Goal: Information Seeking & Learning: Learn about a topic

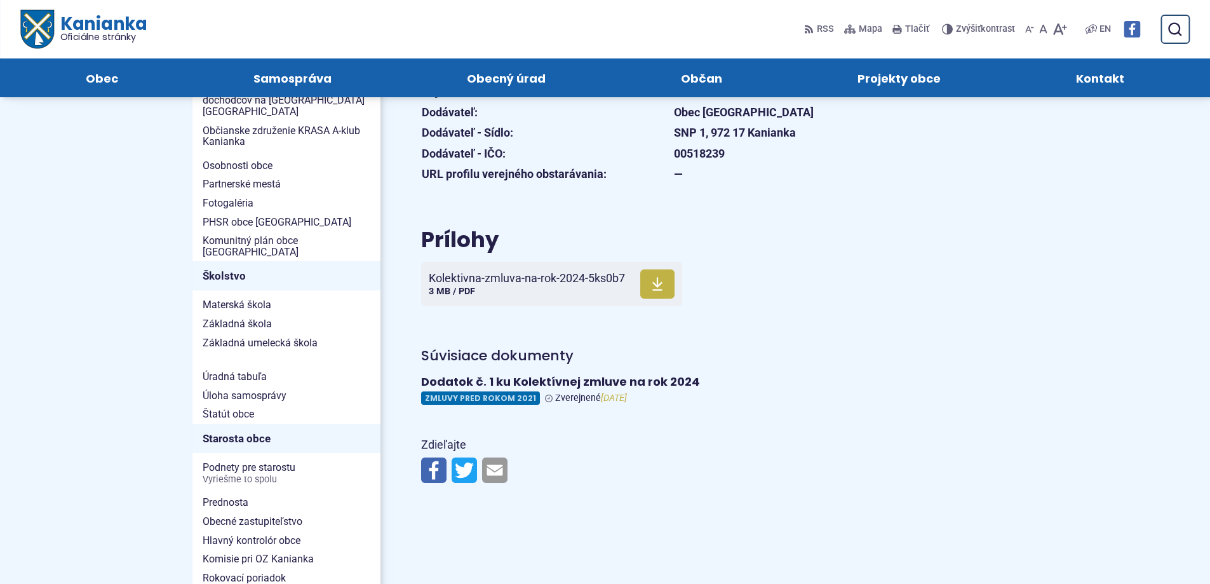
scroll to position [254, 0]
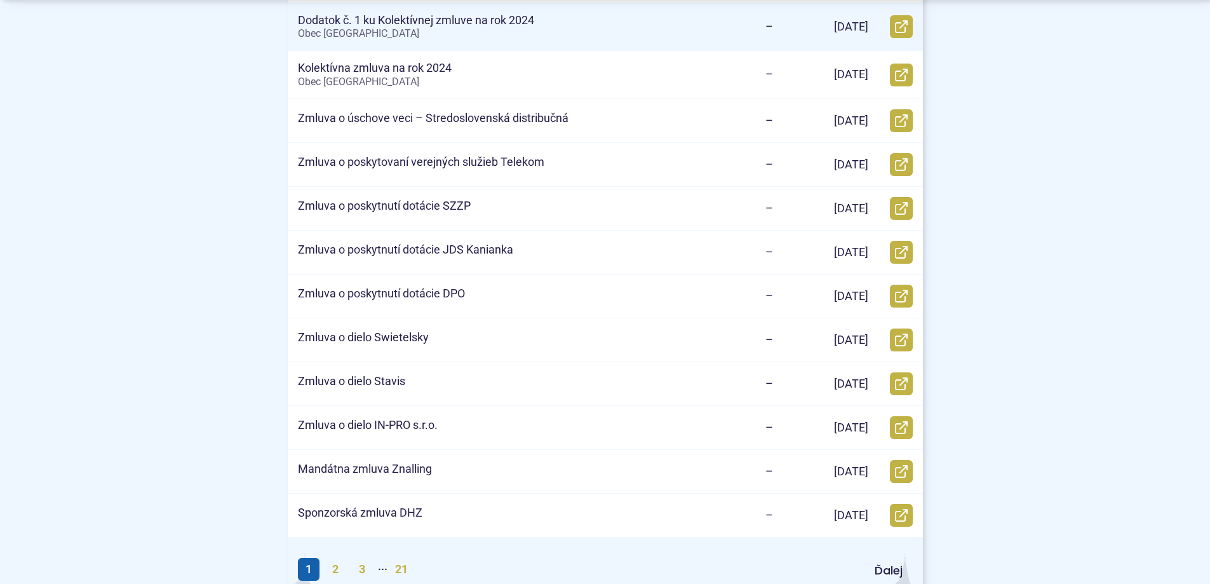
scroll to position [572, 0]
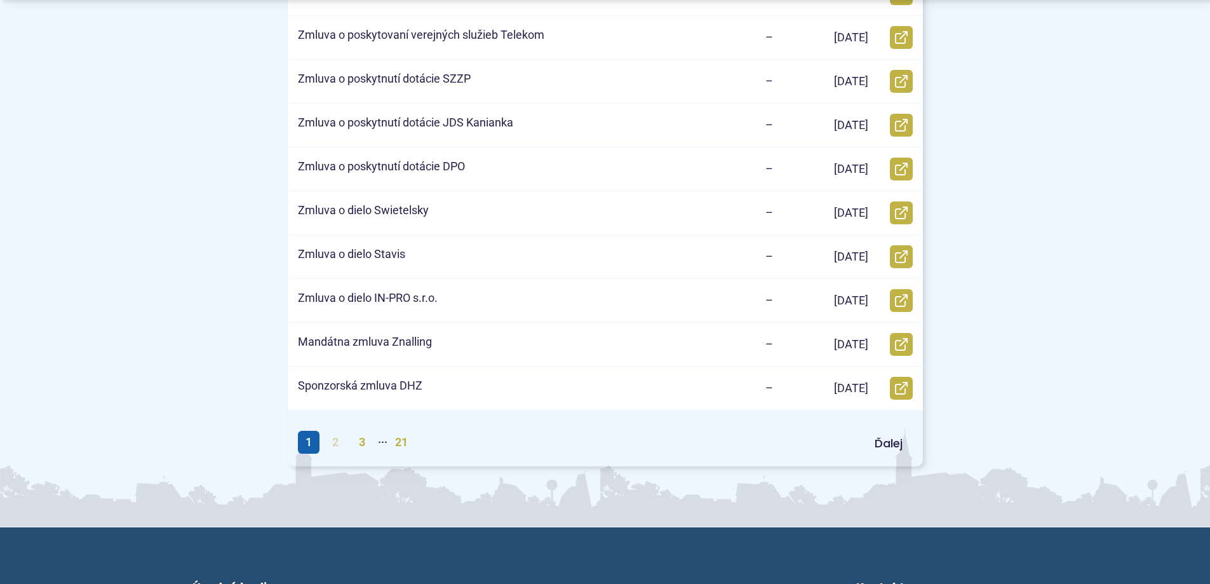
click at [335, 448] on link "2" at bounding box center [336, 442] width 22 height 23
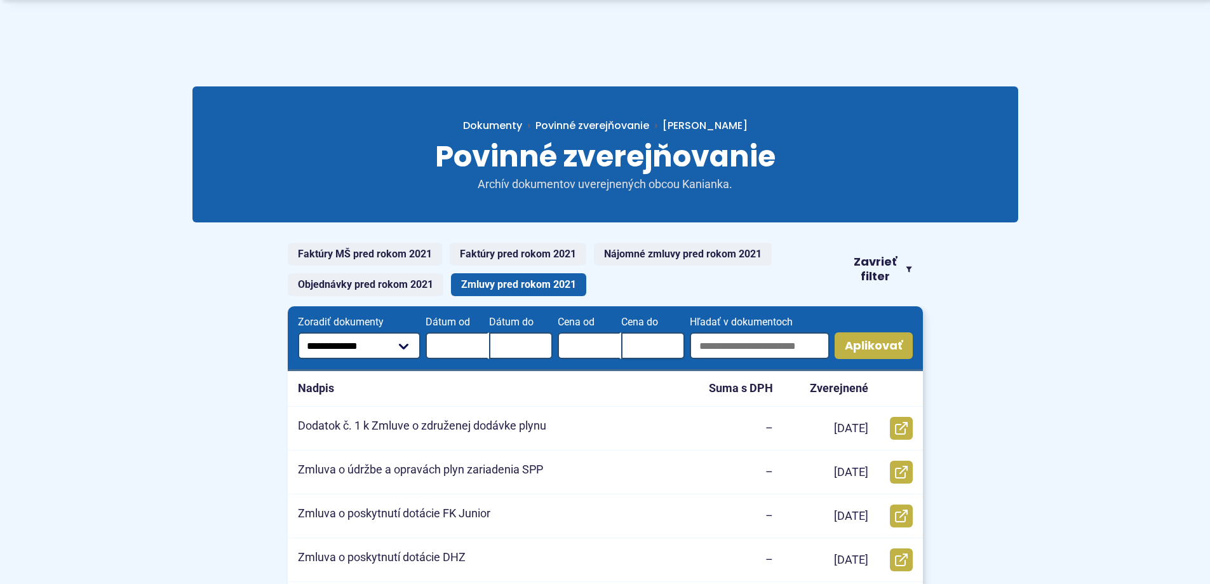
scroll to position [64, 0]
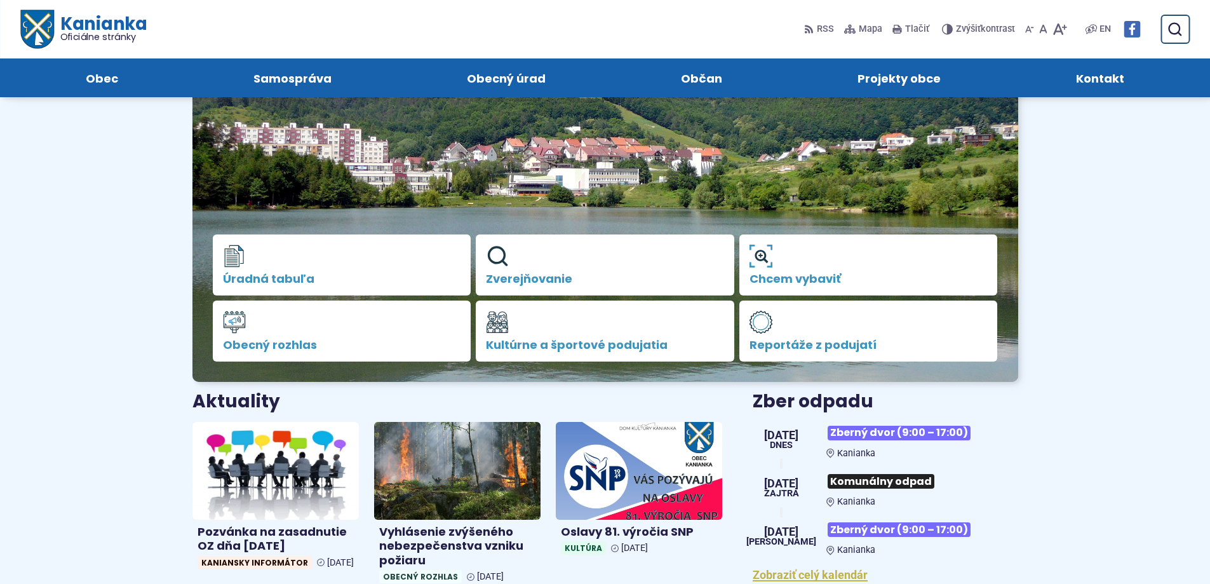
scroll to position [64, 0]
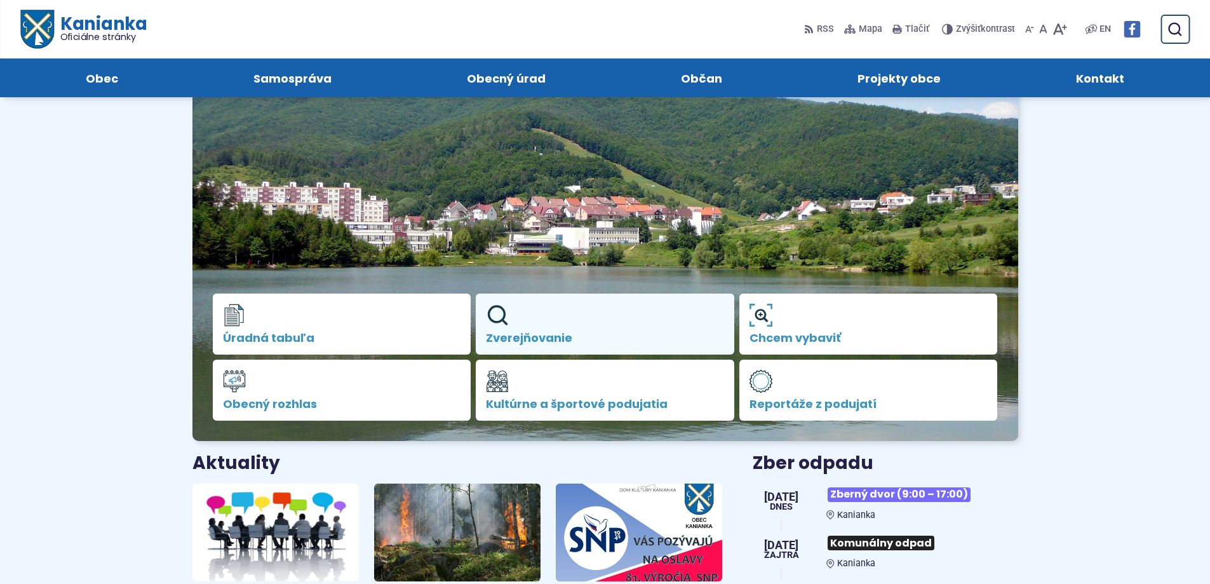
click at [503, 342] on span "Zverejňovanie" at bounding box center [605, 338] width 238 height 13
click at [509, 336] on span "Zverejňovanie" at bounding box center [605, 338] width 238 height 13
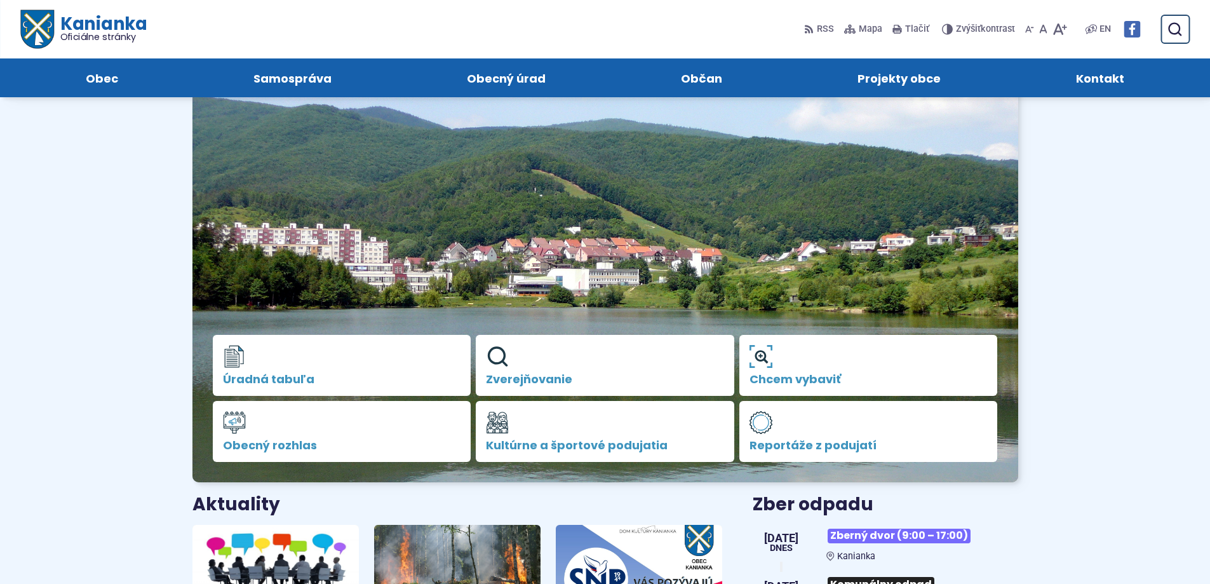
scroll to position [0, 0]
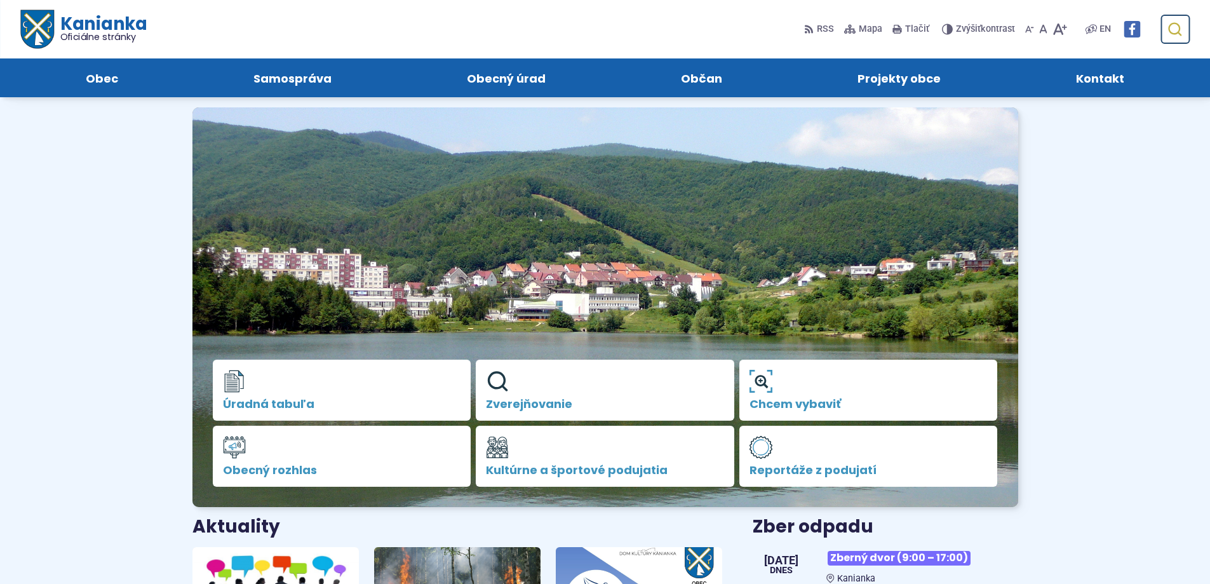
click at [1176, 24] on use "submit" at bounding box center [1174, 29] width 13 height 13
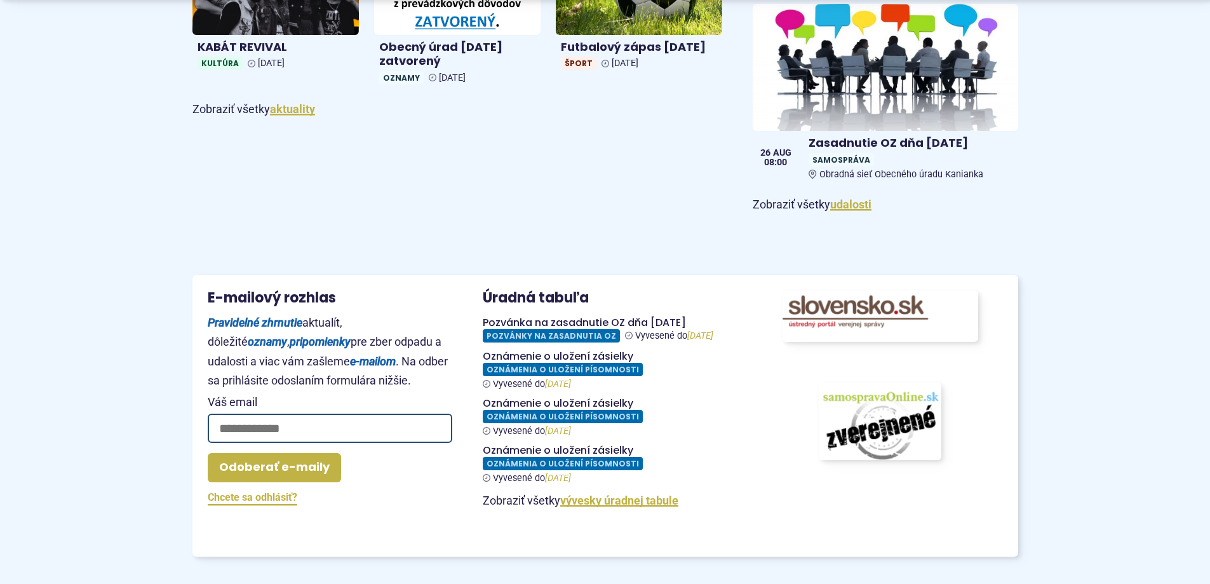
scroll to position [1080, 0]
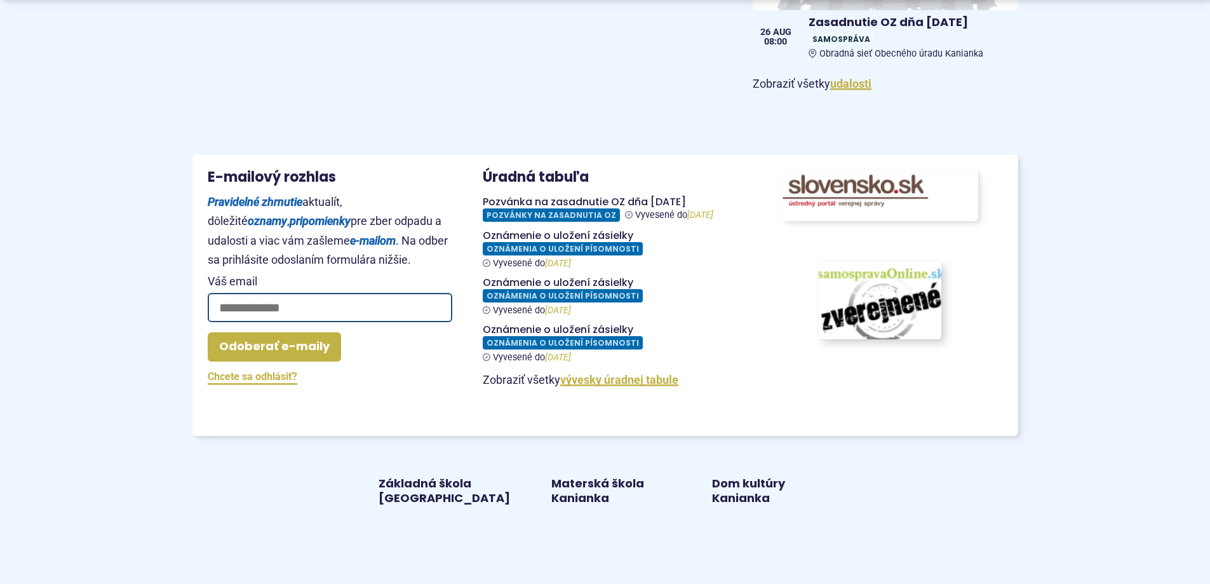
click at [882, 299] on img at bounding box center [880, 300] width 135 height 85
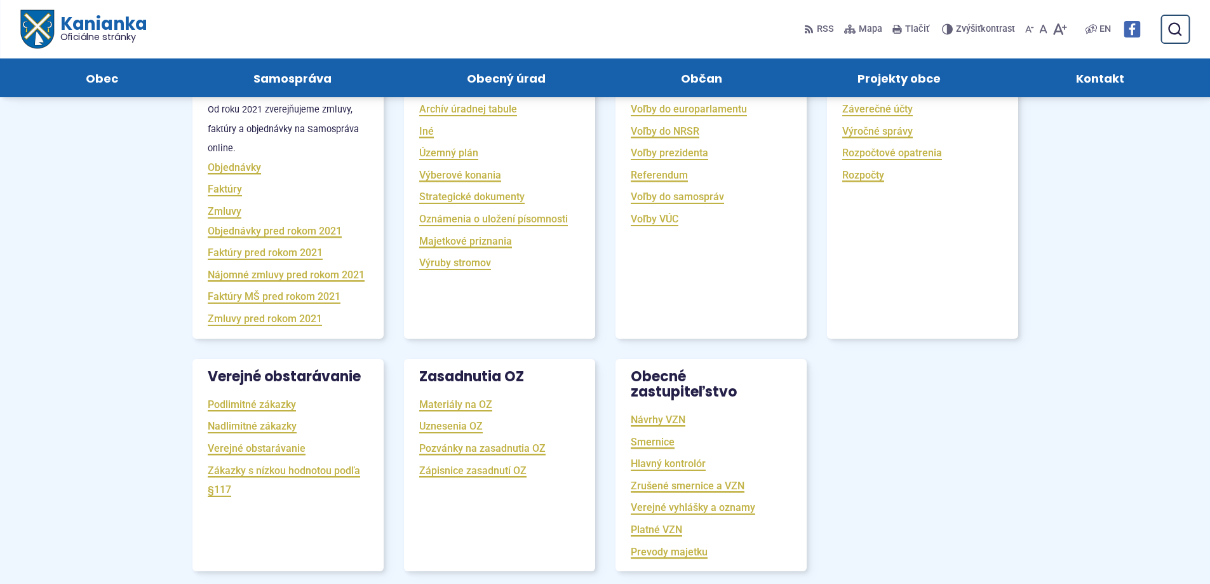
scroll to position [127, 0]
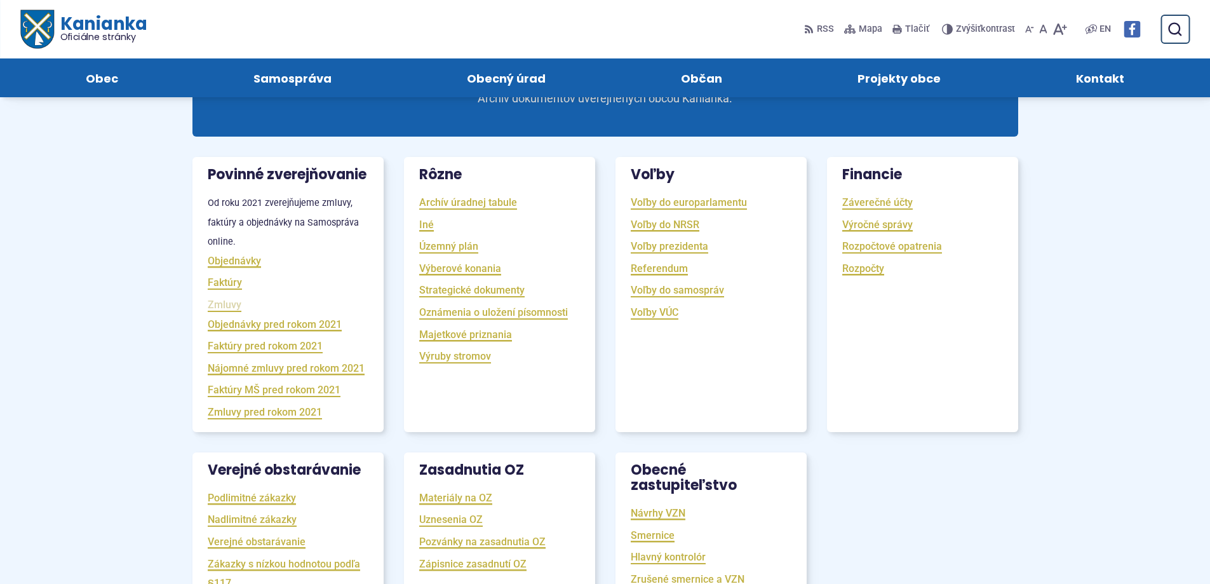
click at [222, 312] on link "Zmluvy" at bounding box center [225, 304] width 34 height 15
click at [1166, 22] on button "Odoslať vyhľadávací formulár" at bounding box center [1174, 29] width 23 height 23
click at [1055, 23] on input "Hľadať:" at bounding box center [1115, 29] width 150 height 29
type input "**********"
click at [1163, 18] on button "Odoslať vyhľadávací formulár" at bounding box center [1174, 29] width 23 height 23
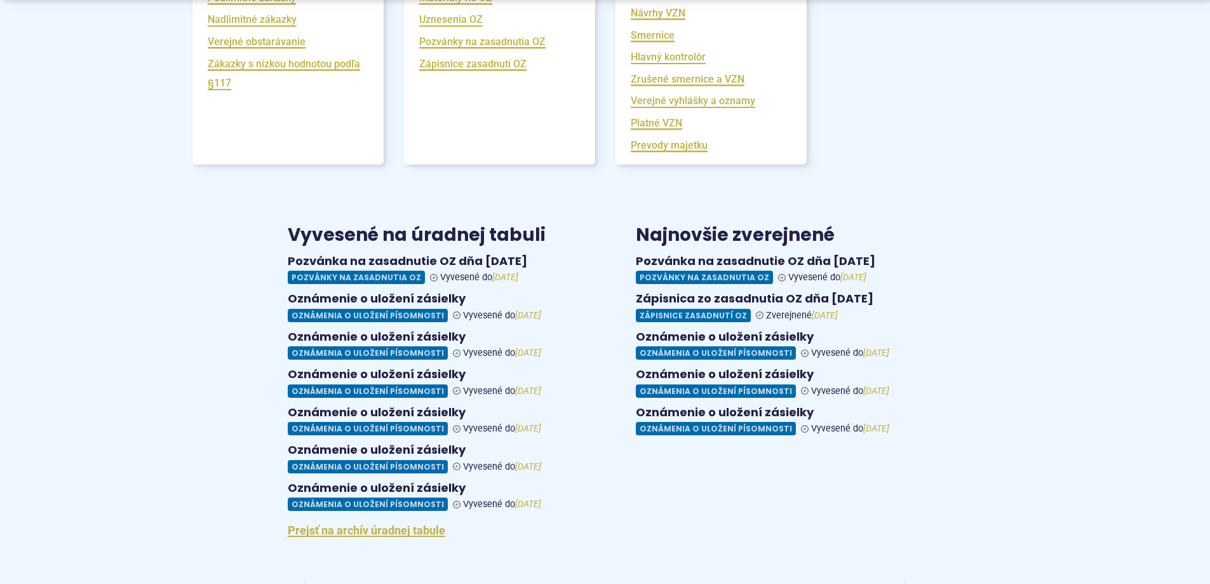
scroll to position [635, 0]
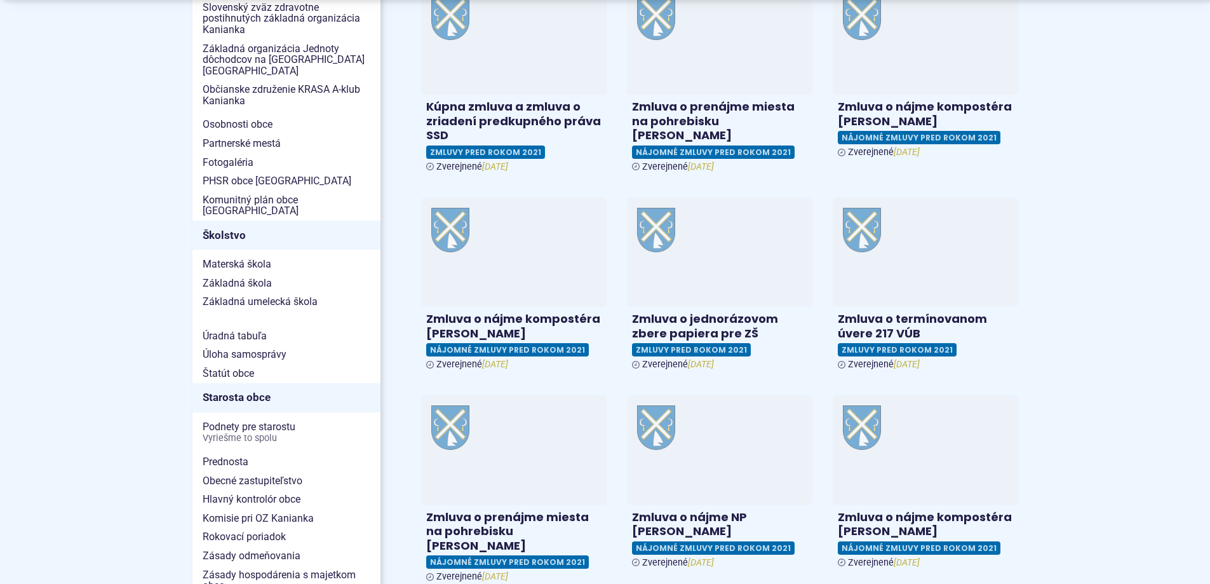
scroll to position [445, 0]
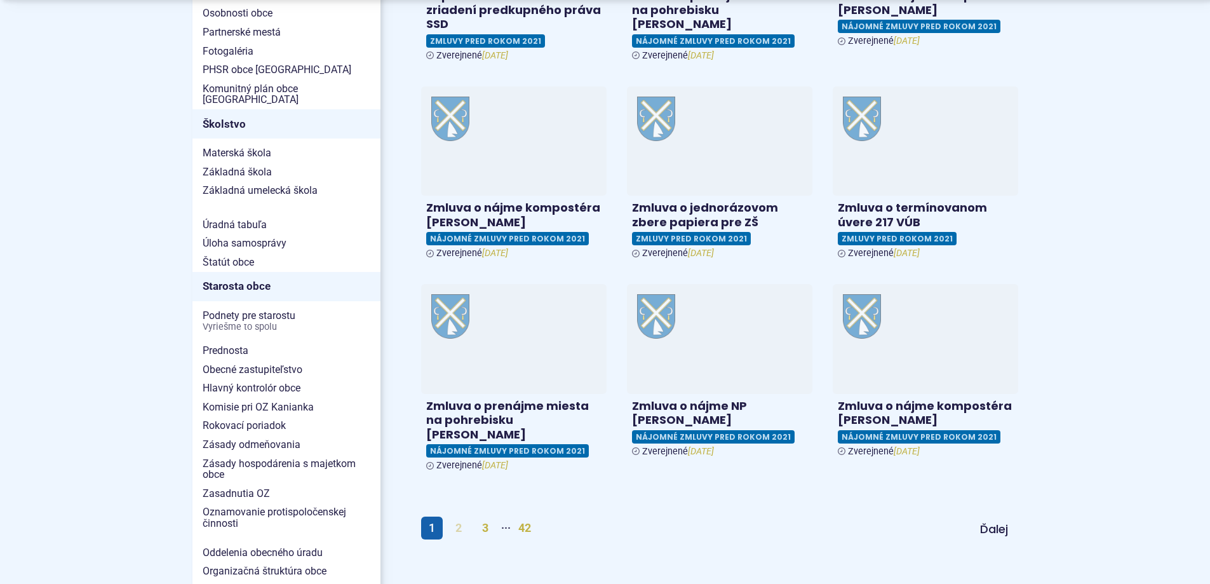
click at [463, 517] on link "2" at bounding box center [459, 528] width 22 height 23
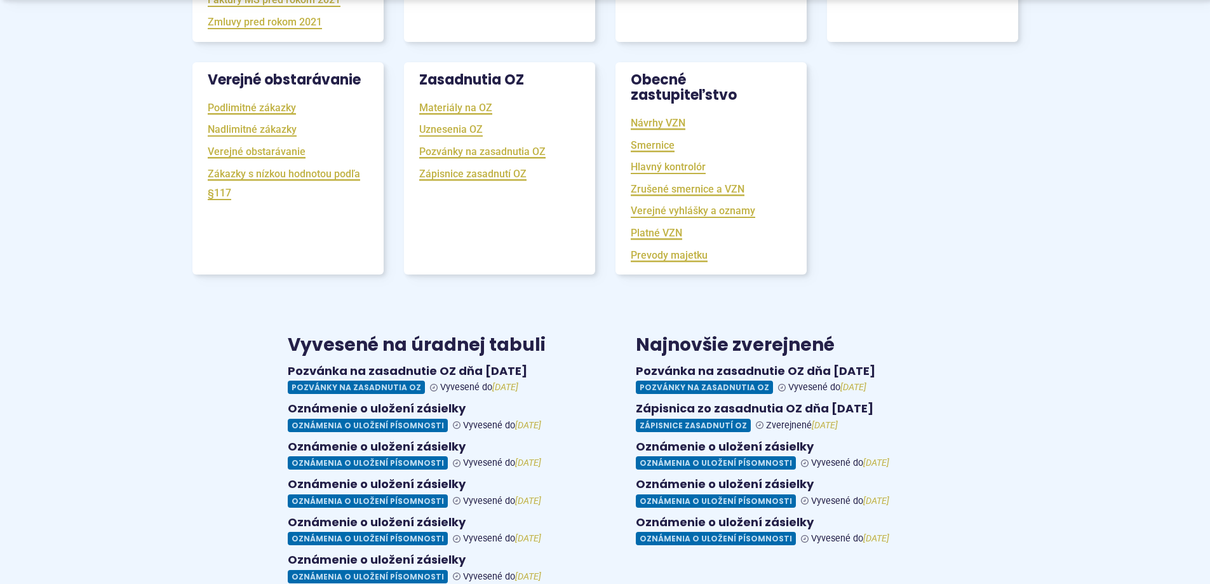
scroll to position [635, 0]
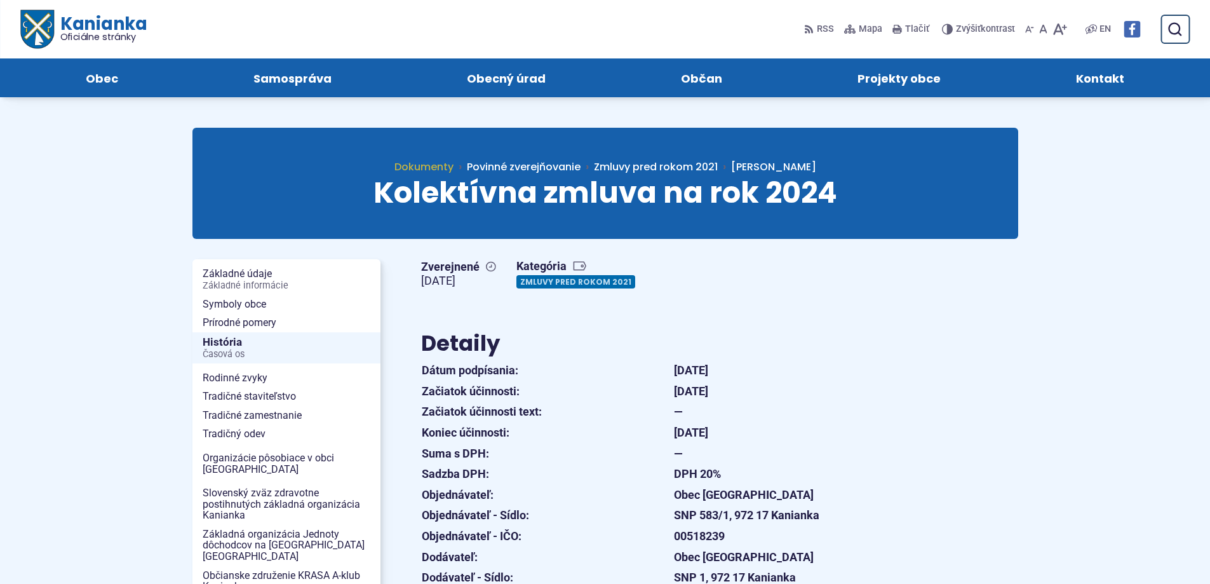
click at [454, 168] on span "Dokumenty" at bounding box center [424, 166] width 59 height 15
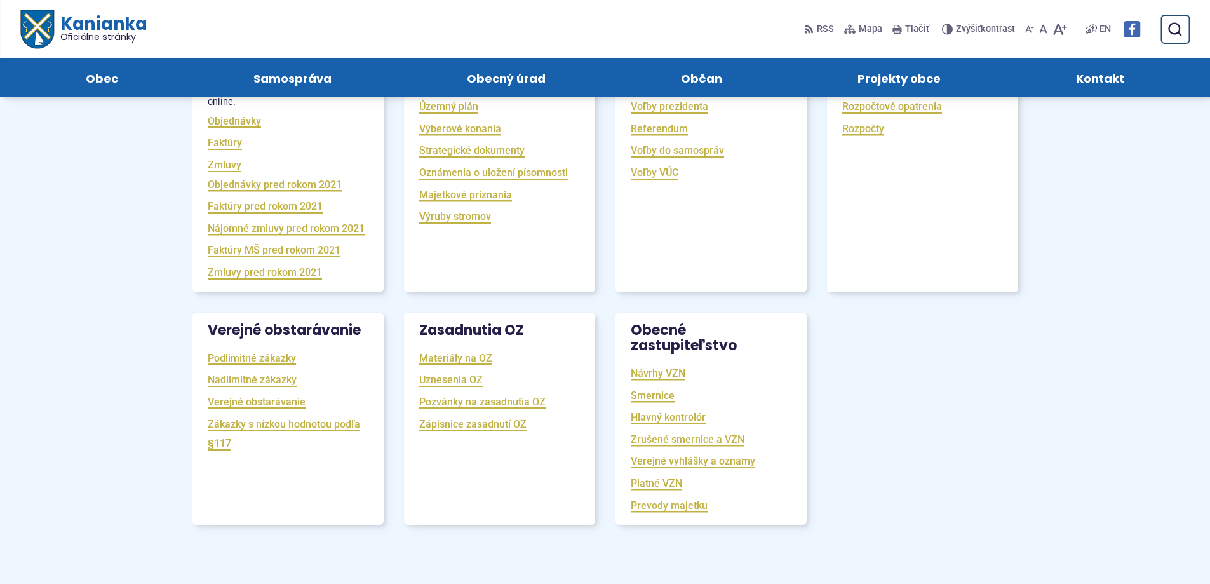
scroll to position [191, 0]
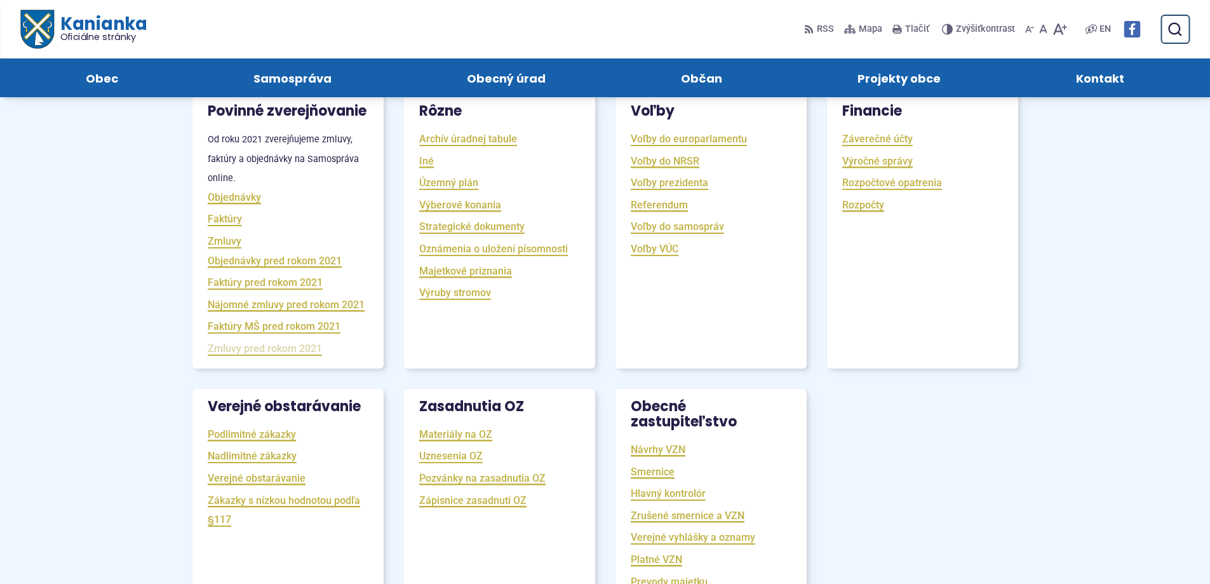
click at [268, 356] on link "Zmluvy pred rokom 2021" at bounding box center [265, 348] width 114 height 15
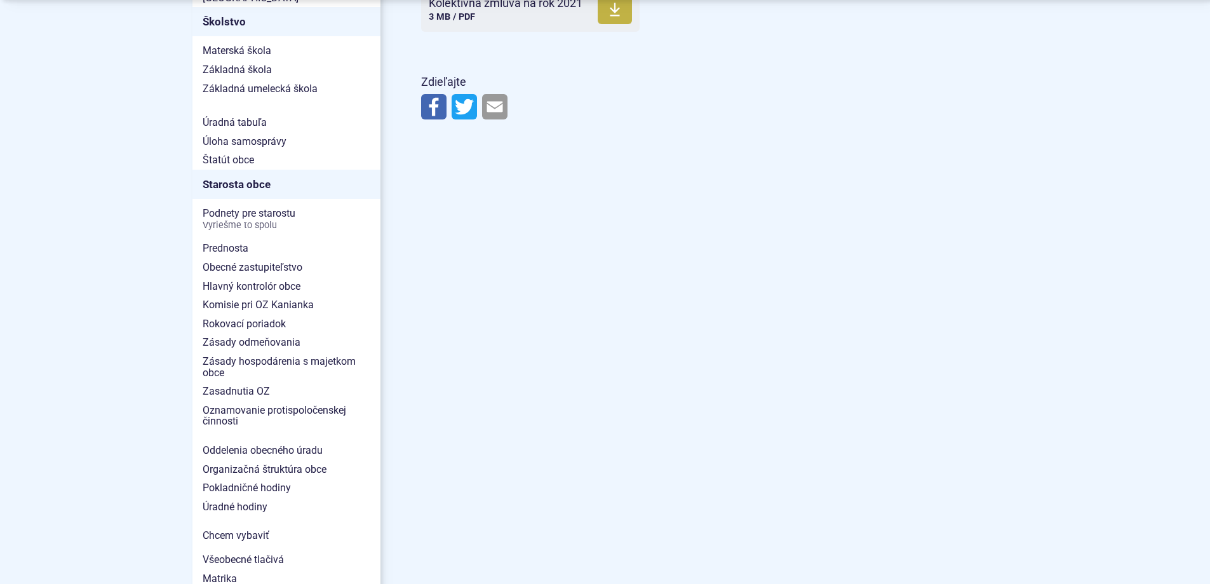
scroll to position [318, 0]
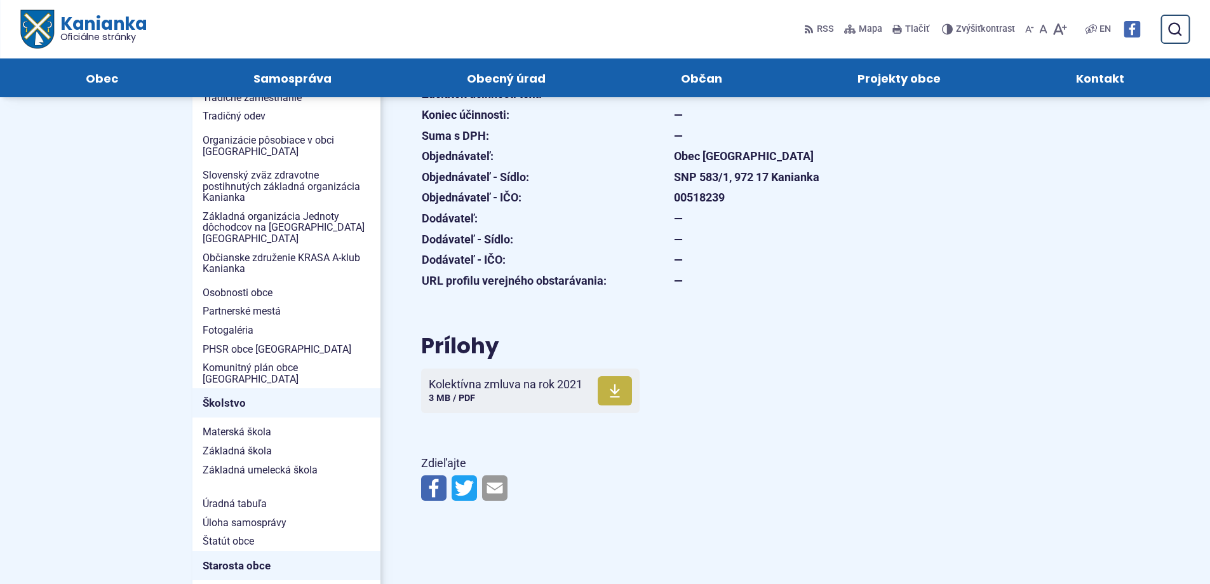
click at [79, 32] on span "Oficiálne stránky" at bounding box center [103, 36] width 87 height 9
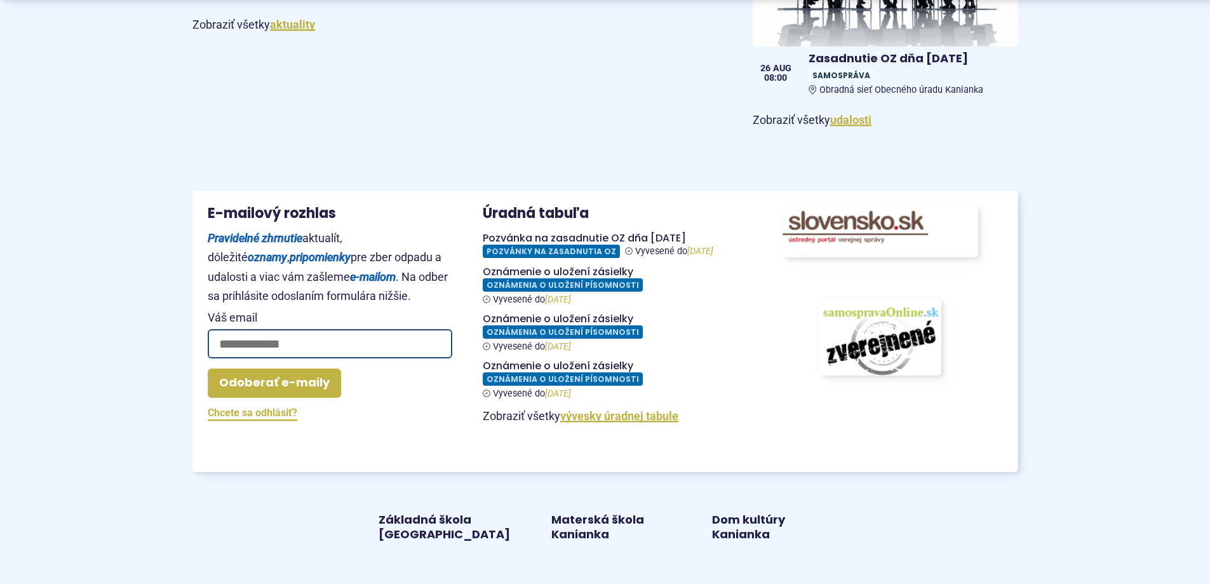
scroll to position [1080, 0]
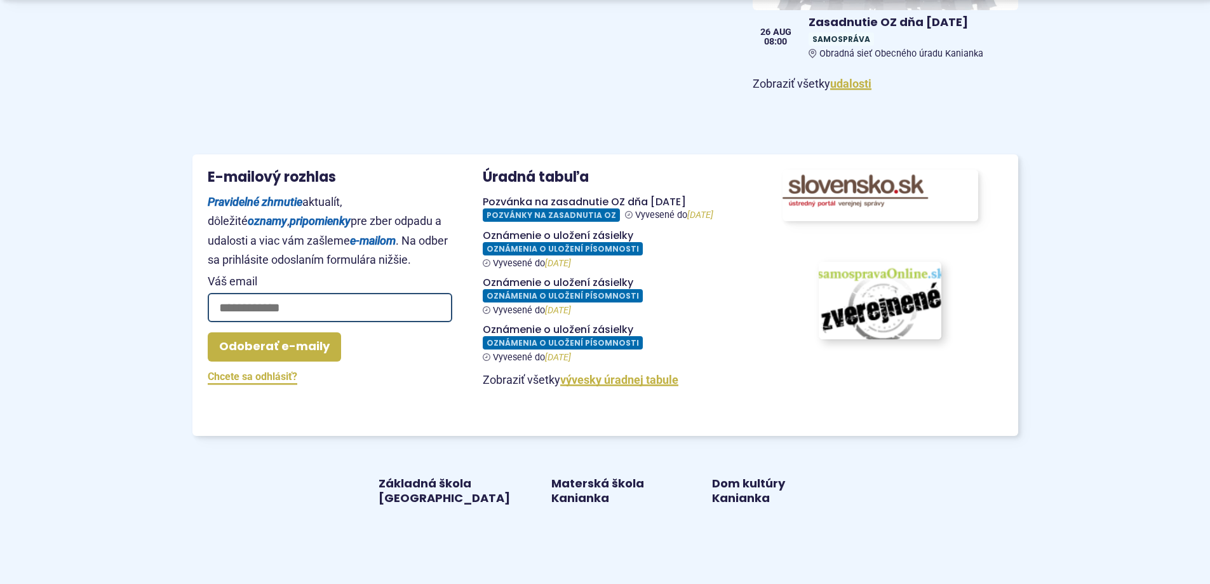
click at [890, 304] on img at bounding box center [880, 300] width 135 height 85
